Goal: Communication & Community: Answer question/provide support

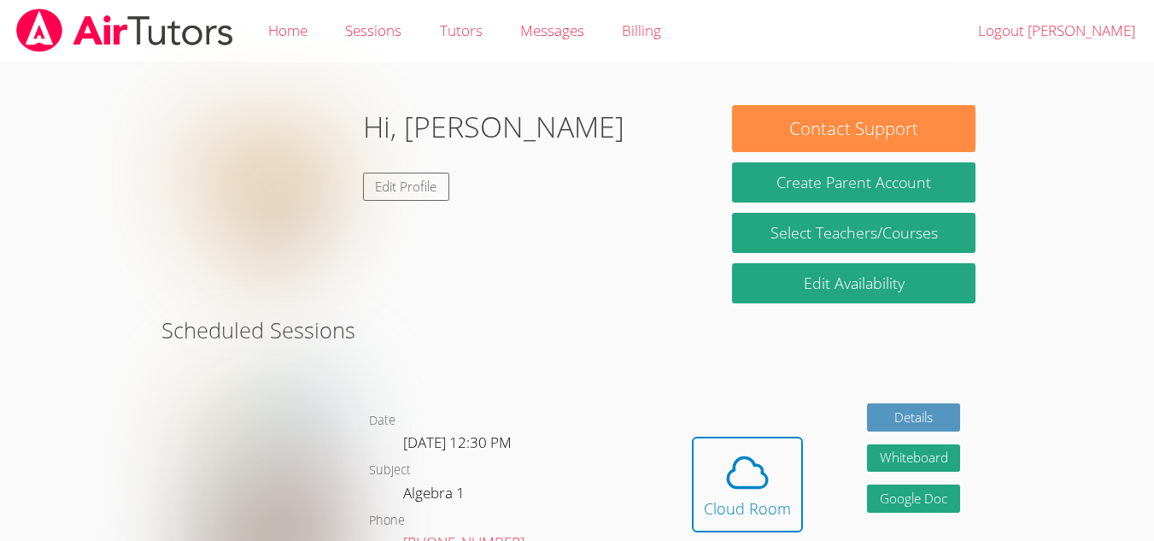
scroll to position [149, 0]
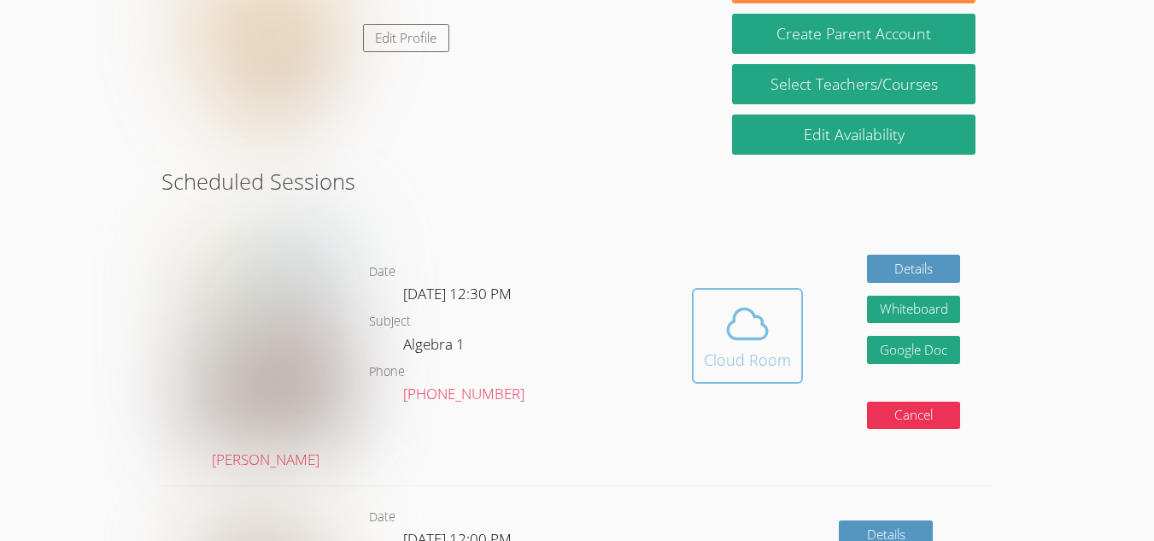
click at [767, 348] on div "Cloud Room" at bounding box center [747, 360] width 87 height 24
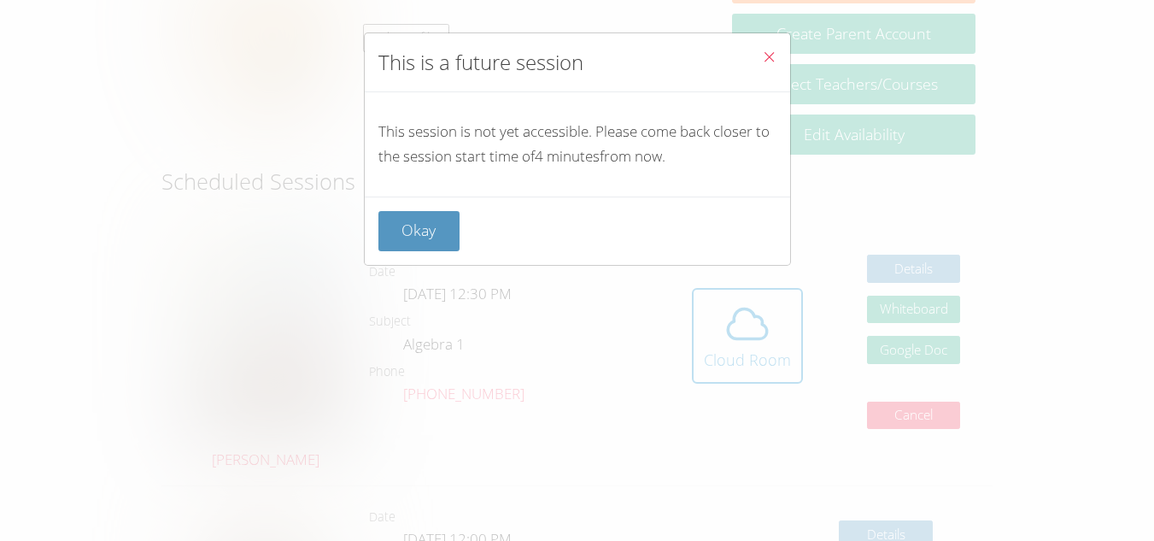
click at [762, 53] on icon "Close" at bounding box center [769, 57] width 15 height 15
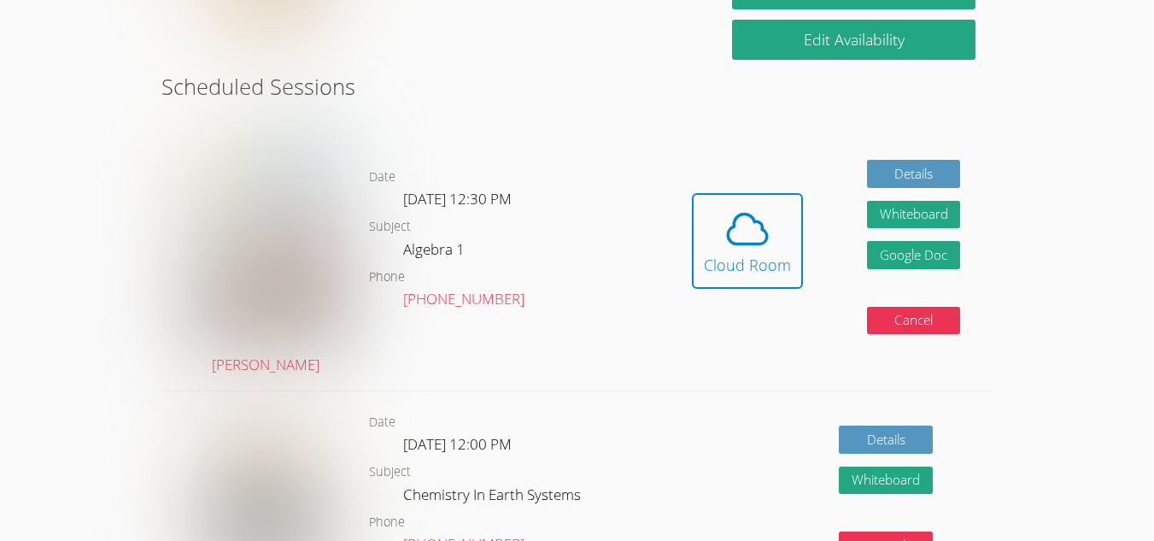
scroll to position [244, 0]
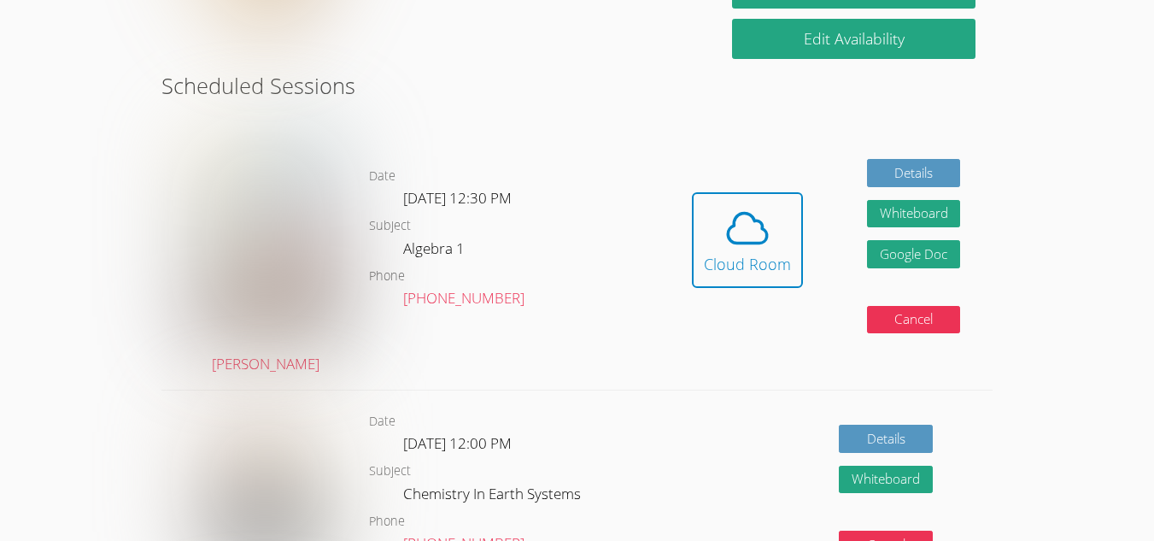
click at [794, 301] on div "Hidden Cloud Room" at bounding box center [747, 252] width 111 height 121
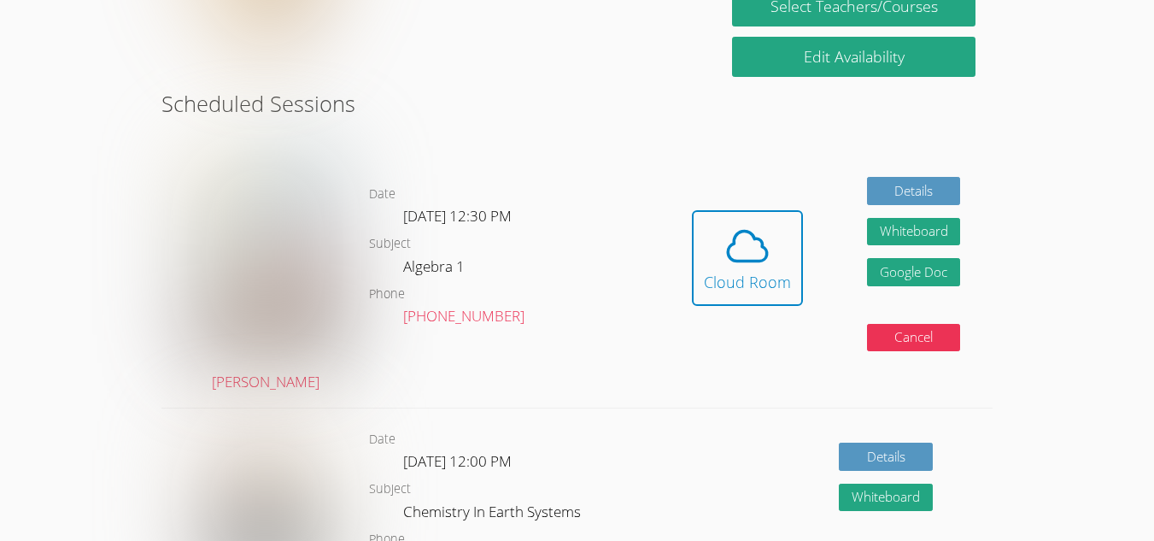
scroll to position [195, 0]
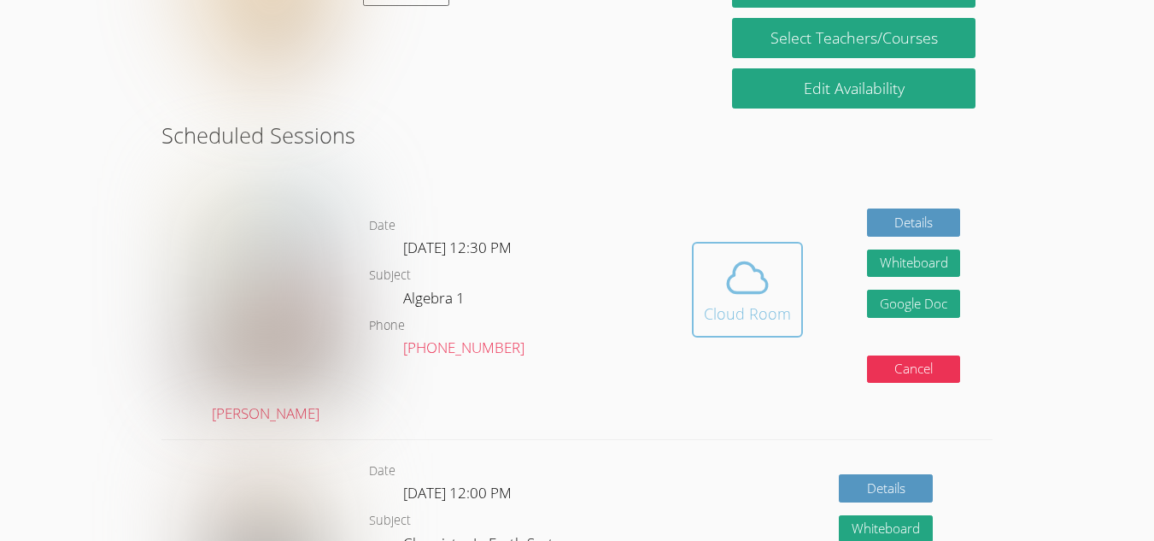
click at [737, 295] on icon at bounding box center [747, 278] width 48 height 48
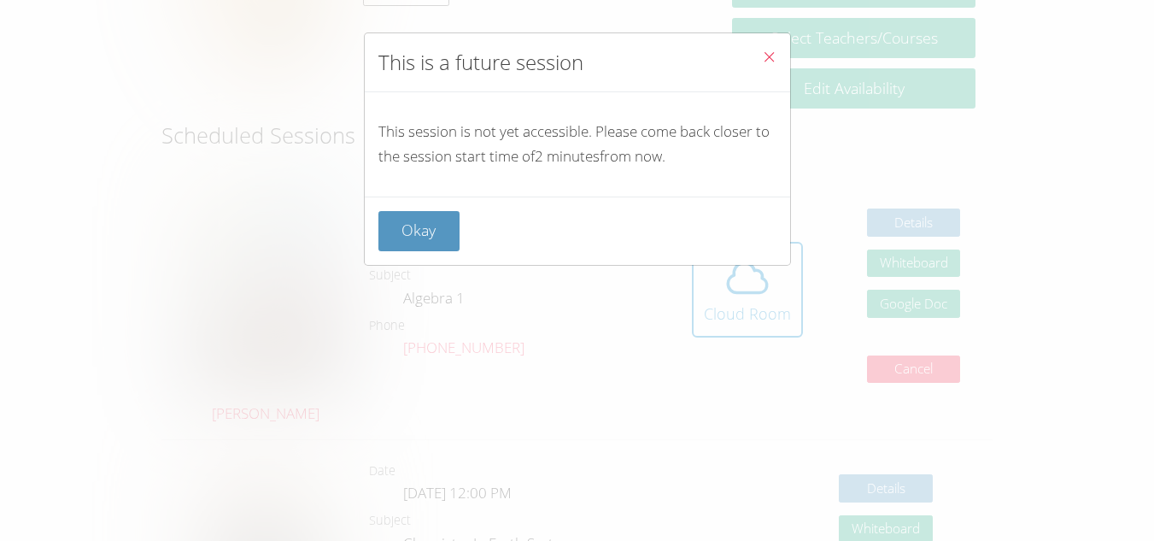
click at [762, 50] on icon "Close" at bounding box center [769, 57] width 15 height 15
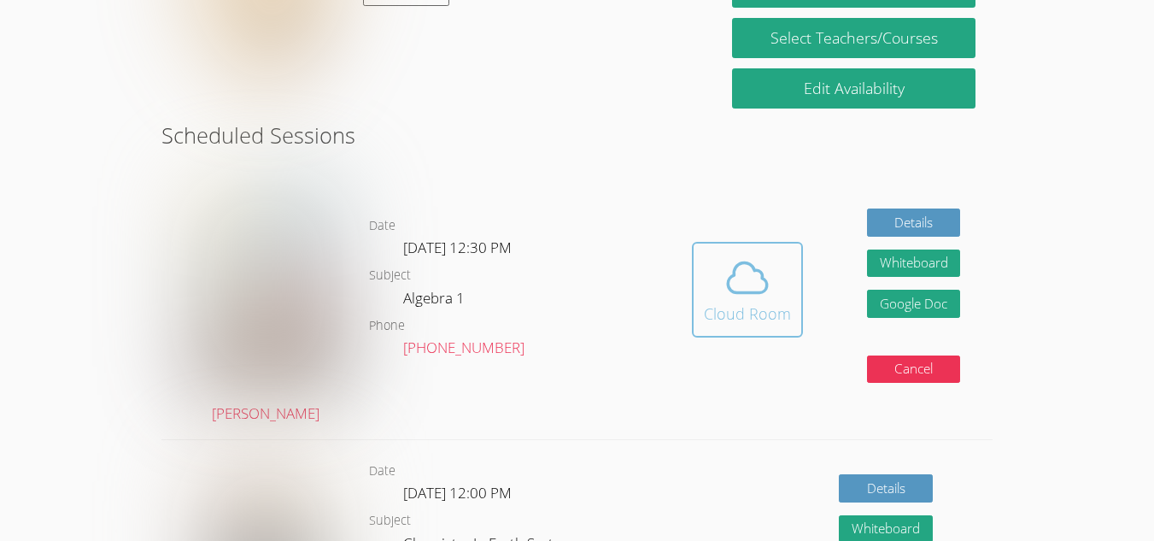
click at [746, 304] on div "Cloud Room" at bounding box center [747, 313] width 87 height 24
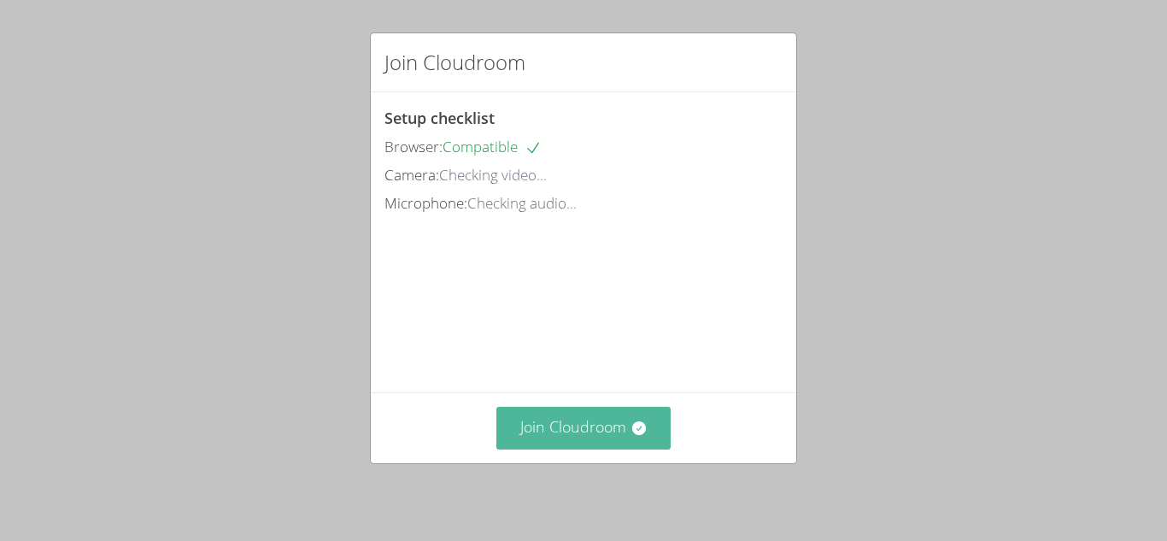
click at [571, 448] on button "Join Cloudroom" at bounding box center [583, 428] width 175 height 42
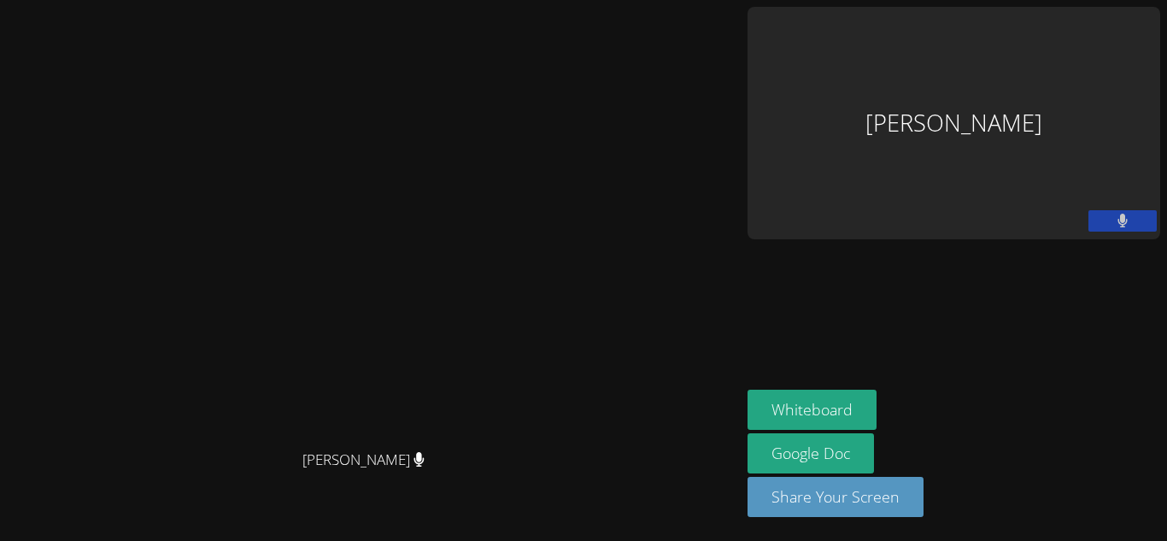
click at [1067, 277] on aside "Jay Kalia Whiteboard Google Doc Share Your Screen" at bounding box center [953, 270] width 426 height 541
click at [1045, 161] on div "Jay Kalia" at bounding box center [953, 123] width 413 height 232
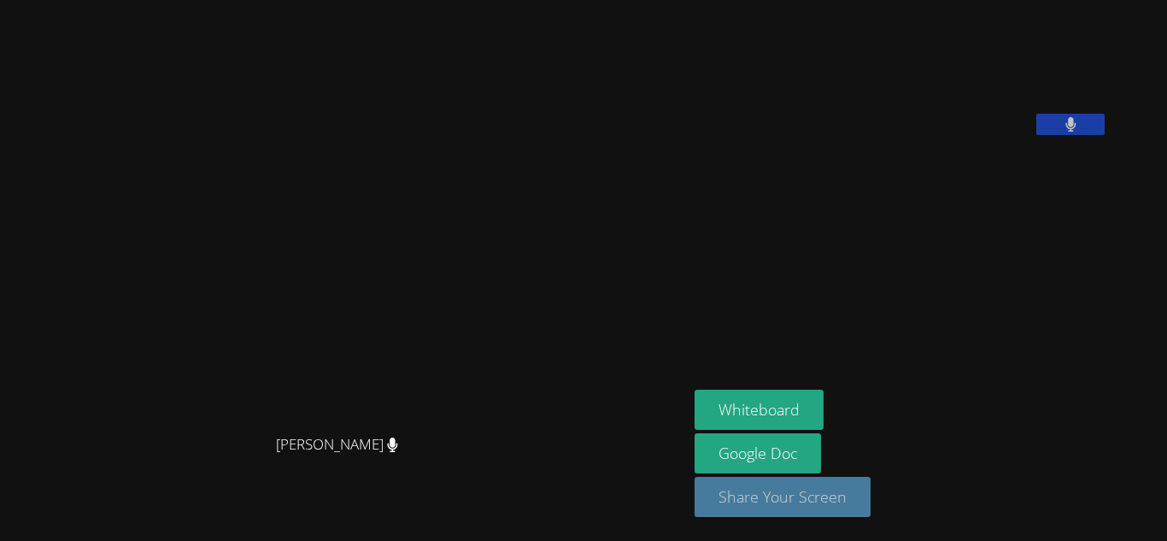
drag, startPoint x: 808, startPoint y: 500, endPoint x: 766, endPoint y: 500, distance: 41.9
click at [766, 500] on button "Share Your Screen" at bounding box center [782, 497] width 176 height 40
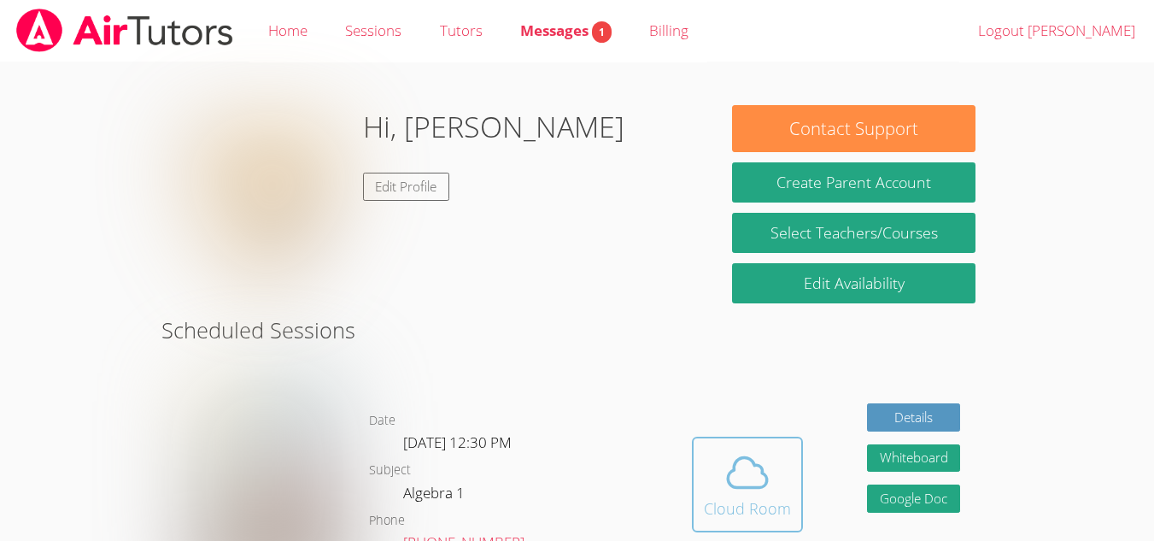
click at [716, 460] on span at bounding box center [747, 472] width 87 height 48
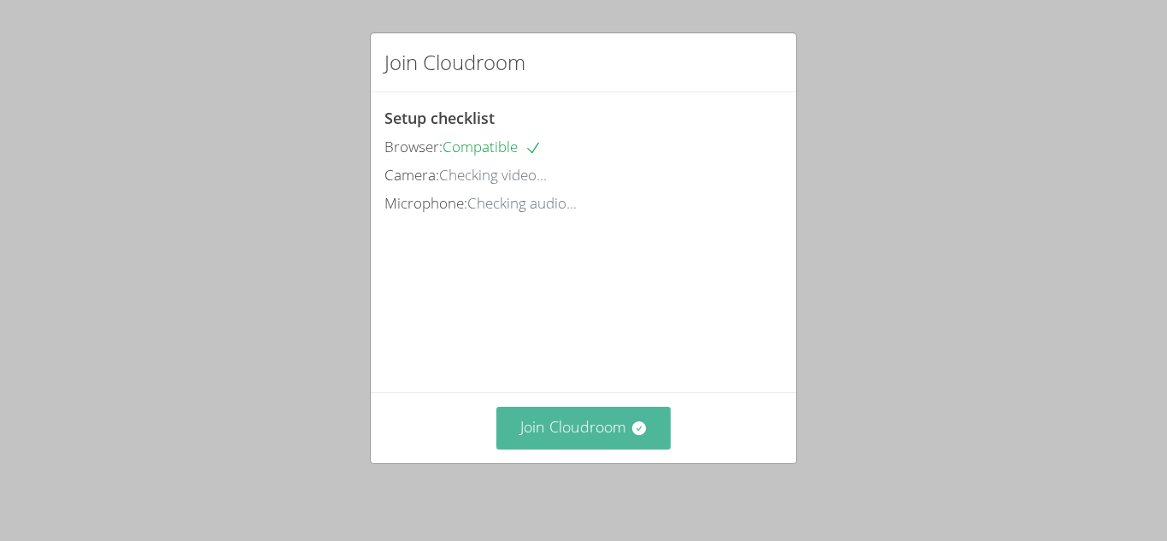
click at [585, 421] on button "Join Cloudroom" at bounding box center [583, 428] width 175 height 42
click at [606, 441] on button "Join Cloudroom" at bounding box center [583, 428] width 175 height 42
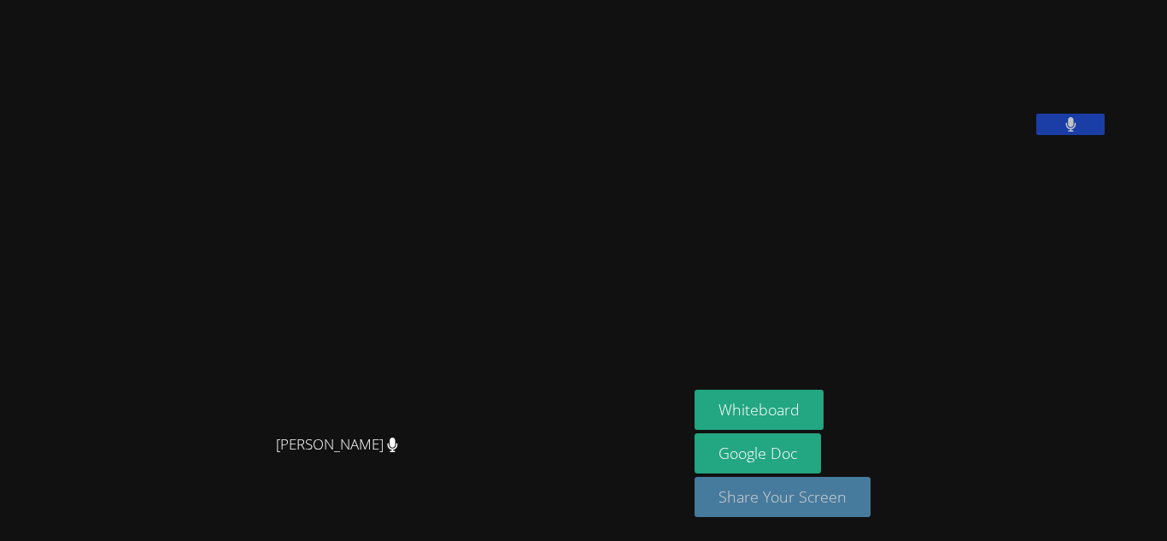
click at [821, 489] on button "Share Your Screen" at bounding box center [782, 497] width 176 height 40
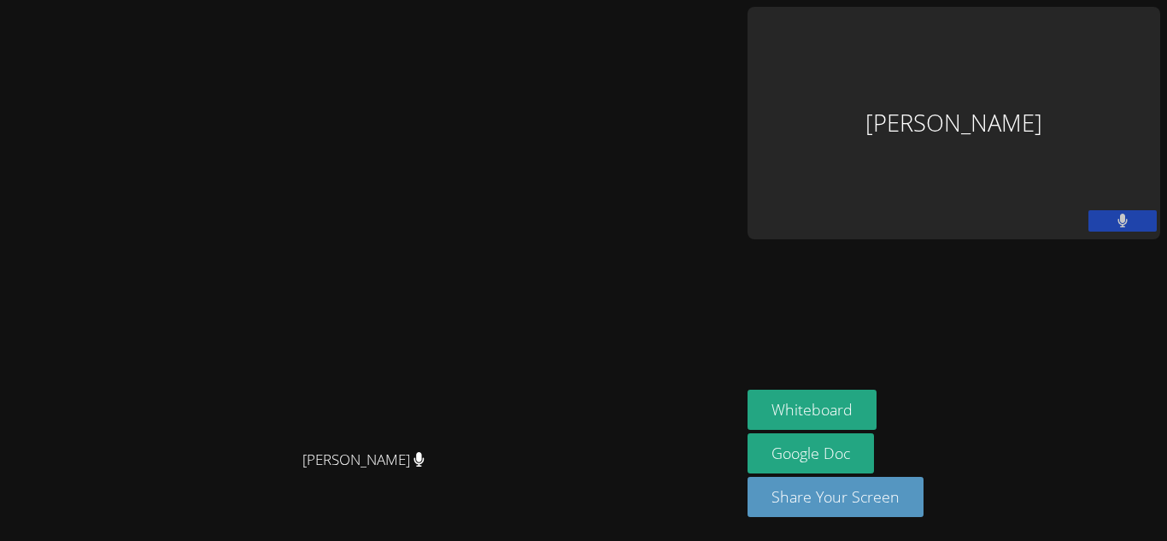
click at [1059, 52] on div "Jay Kalia" at bounding box center [953, 123] width 413 height 232
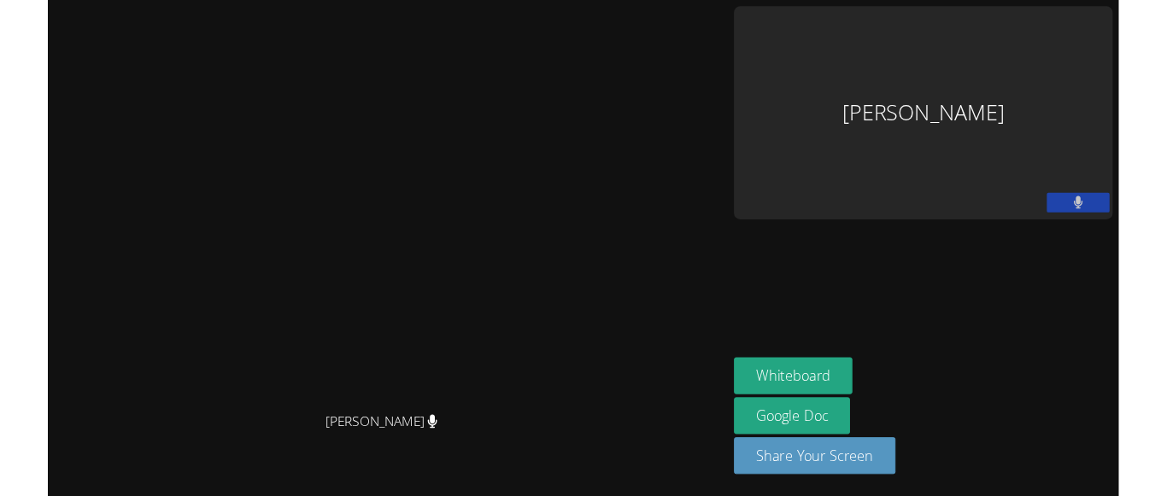
scroll to position [14, 0]
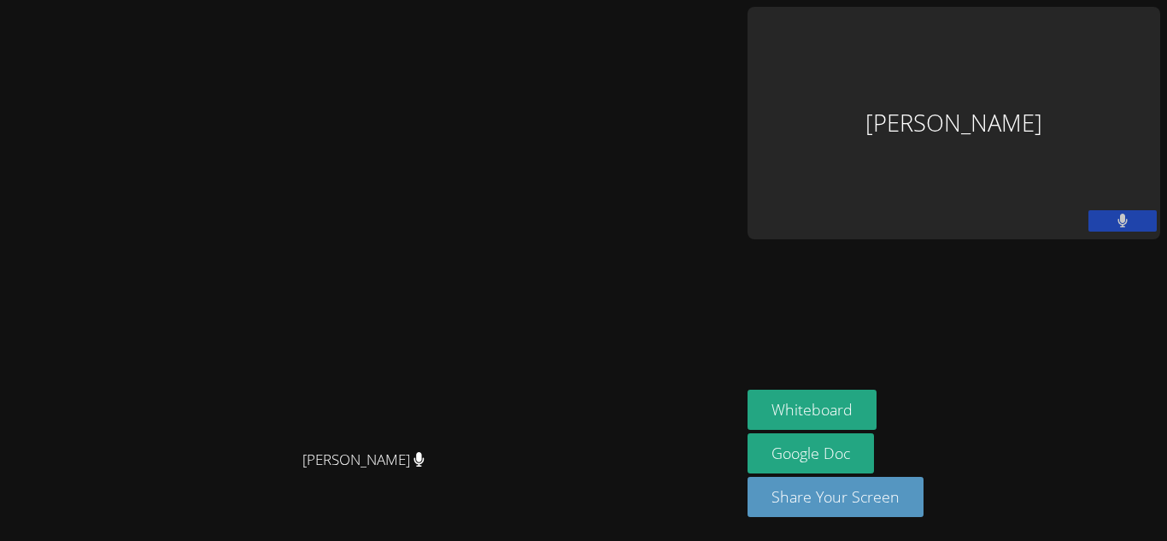
drag, startPoint x: 993, startPoint y: 102, endPoint x: 993, endPoint y: 57, distance: 44.4
click at [993, 57] on div "Jay Kalia" at bounding box center [953, 123] width 413 height 232
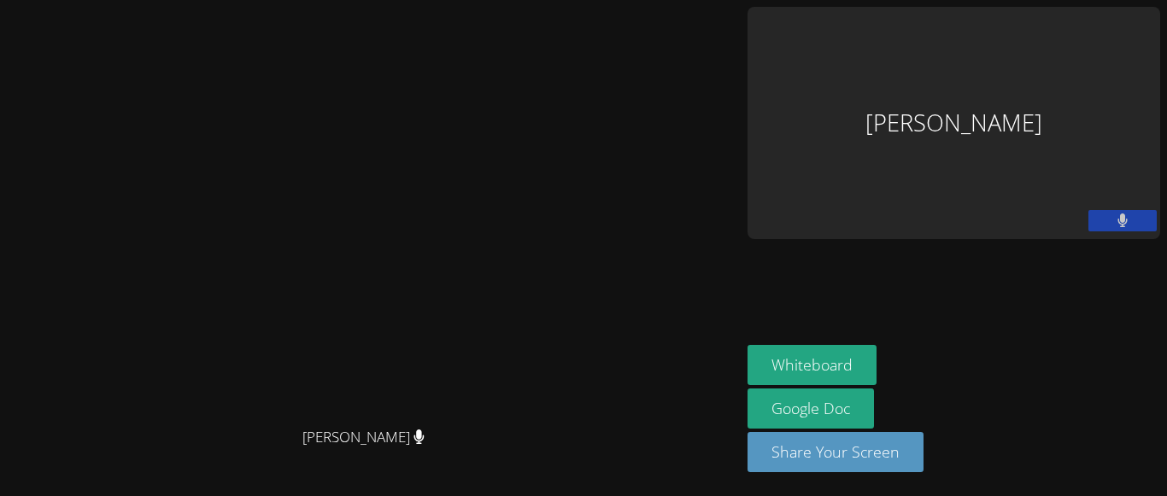
scroll to position [33, 0]
drag, startPoint x: 1001, startPoint y: 94, endPoint x: 975, endPoint y: 59, distance: 43.4
click at [975, 59] on div "Jay Kalia" at bounding box center [953, 123] width 413 height 232
drag, startPoint x: 975, startPoint y: 59, endPoint x: 1050, endPoint y: 158, distance: 123.8
click at [1050, 158] on aside "Jay Kalia Whiteboard Google Doc Share Your Screen" at bounding box center [953, 248] width 426 height 496
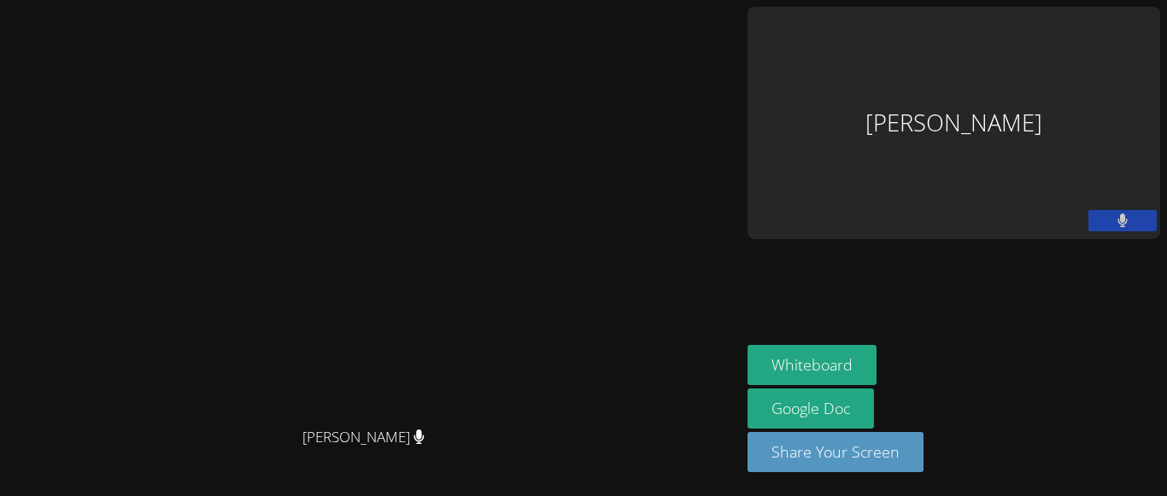
scroll to position [0, 0]
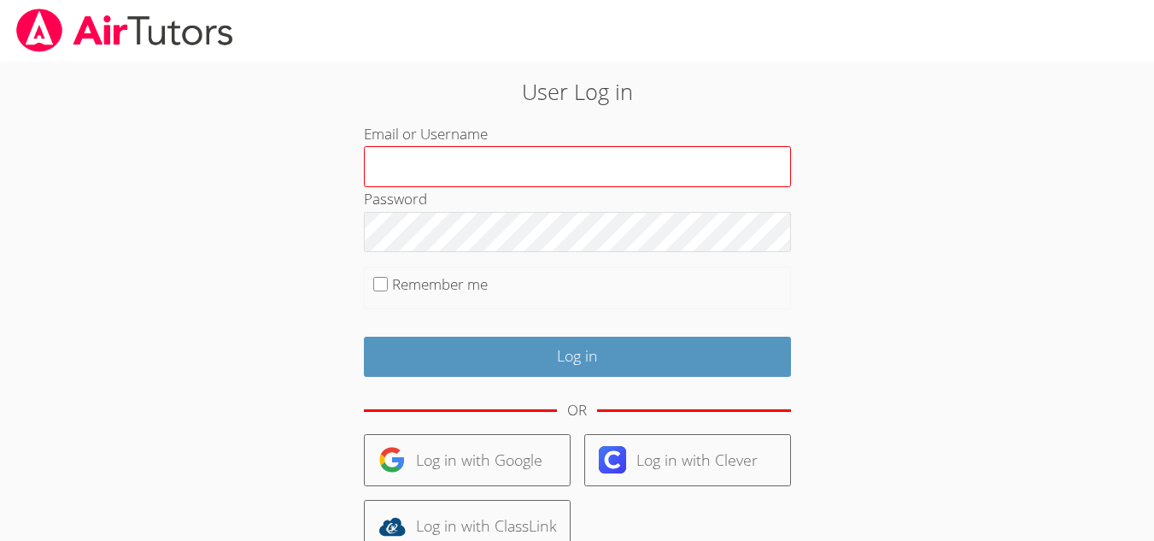
click at [453, 175] on input "Email or Username" at bounding box center [577, 166] width 427 height 41
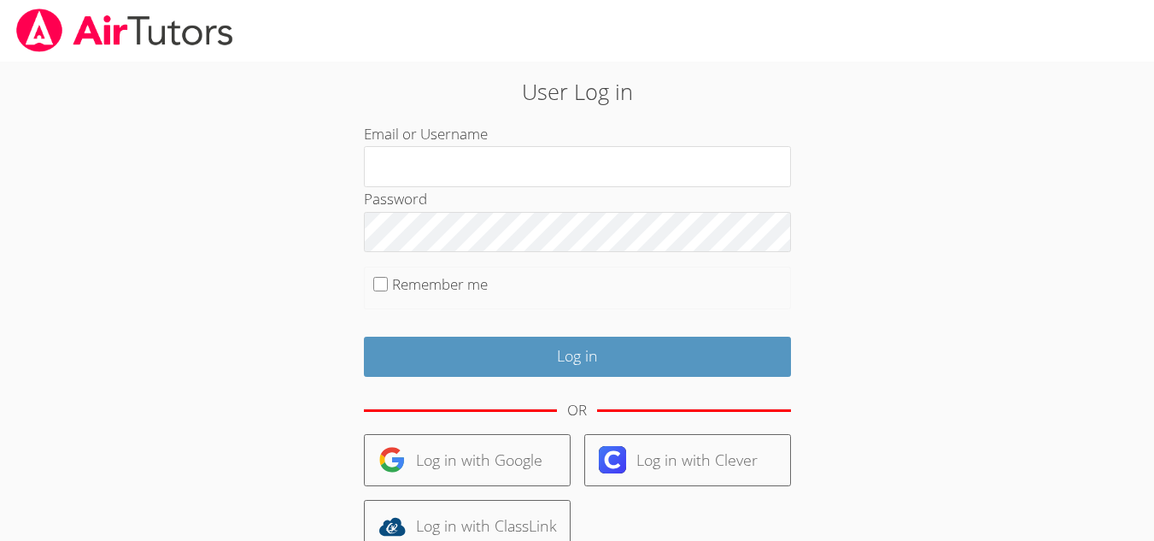
scroll to position [149, 0]
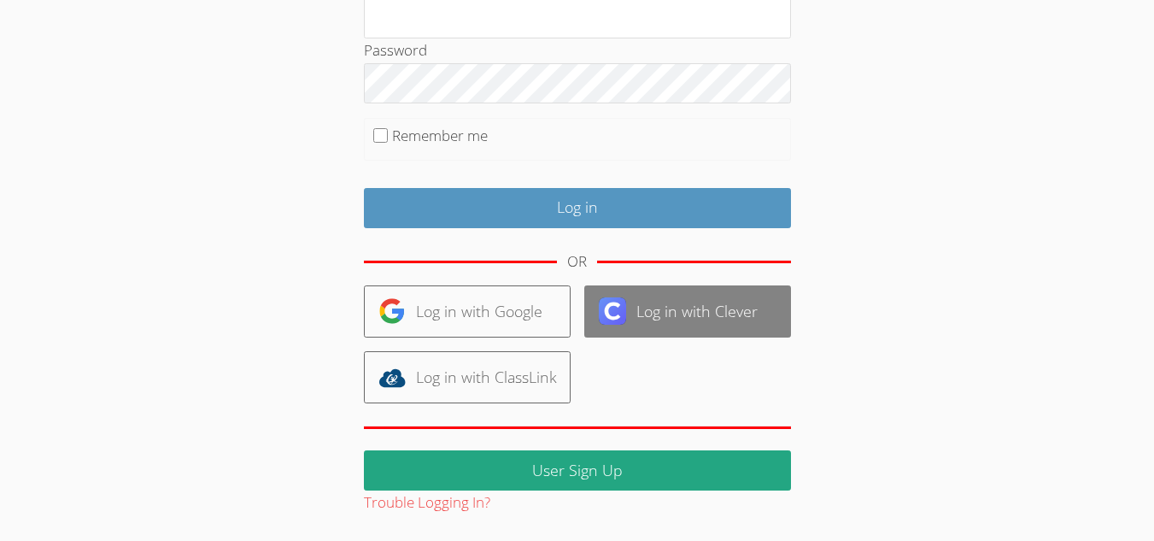
click at [621, 319] on img at bounding box center [612, 310] width 27 height 27
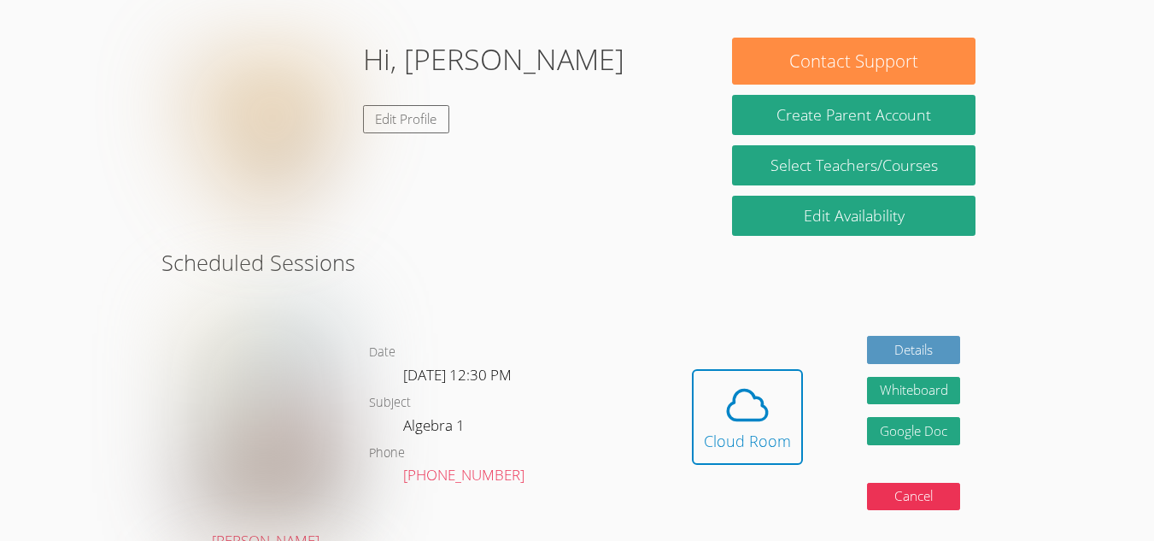
scroll to position [144, 0]
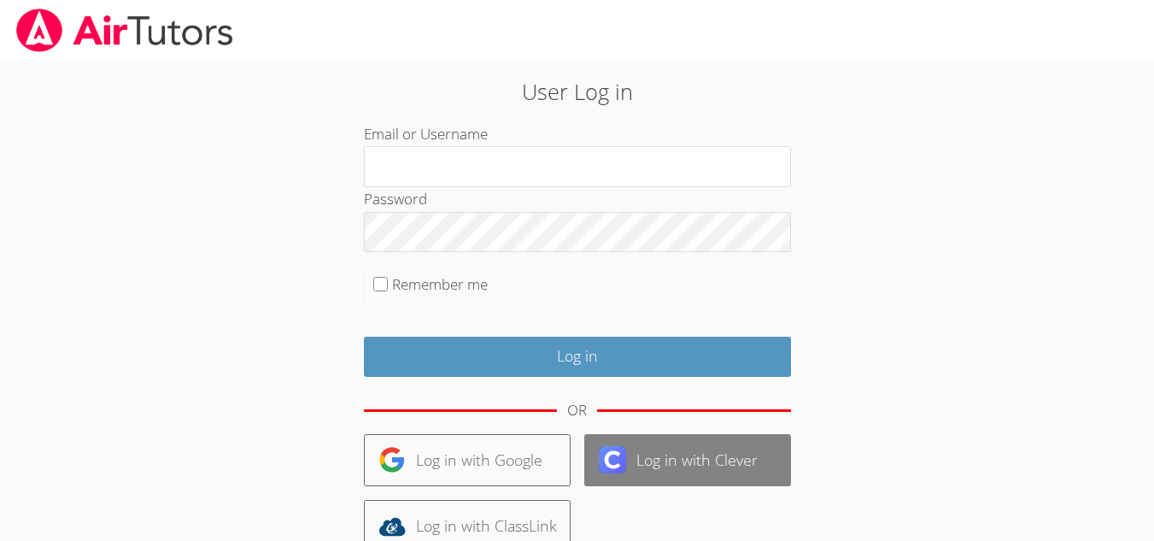
click at [634, 465] on link "Log in with Clever" at bounding box center [687, 460] width 207 height 52
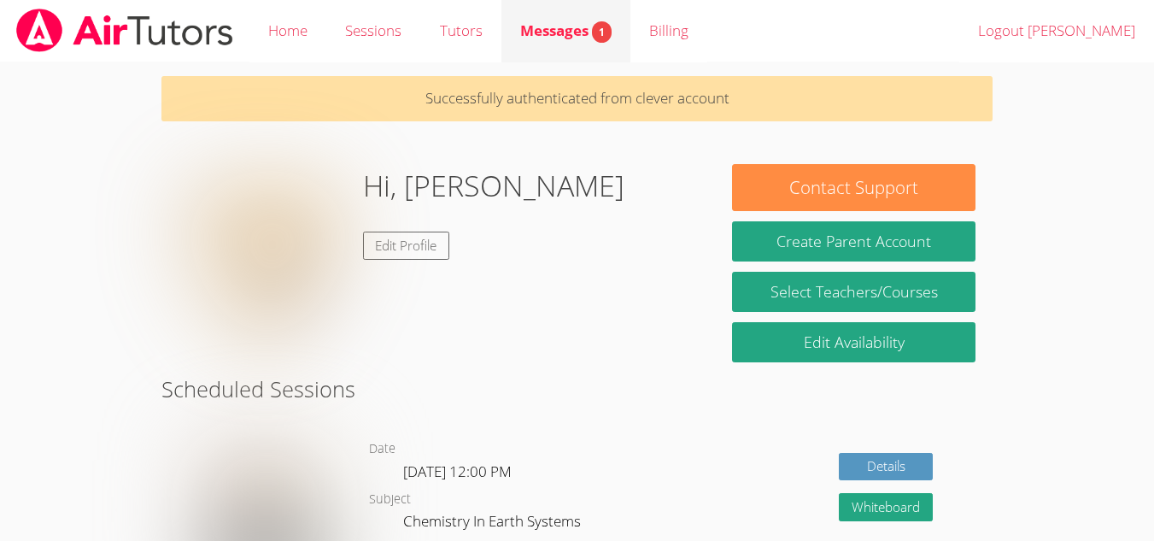
click at [589, 37] on span "Messages 1" at bounding box center [565, 30] width 91 height 20
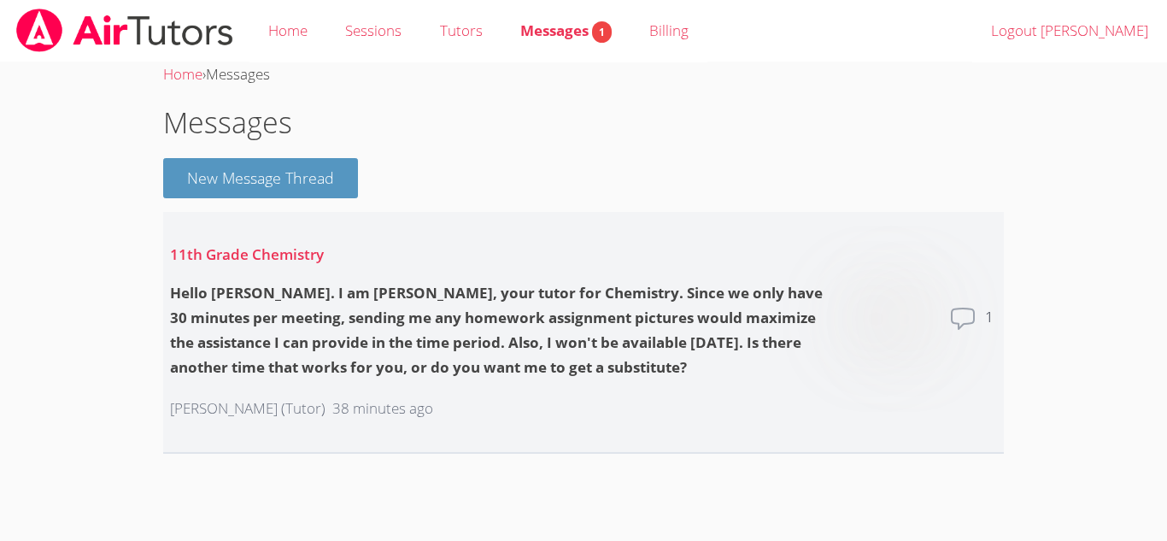
click at [413, 400] on p "38 minutes ago" at bounding box center [382, 408] width 101 height 25
